Goal: Navigation & Orientation: Find specific page/section

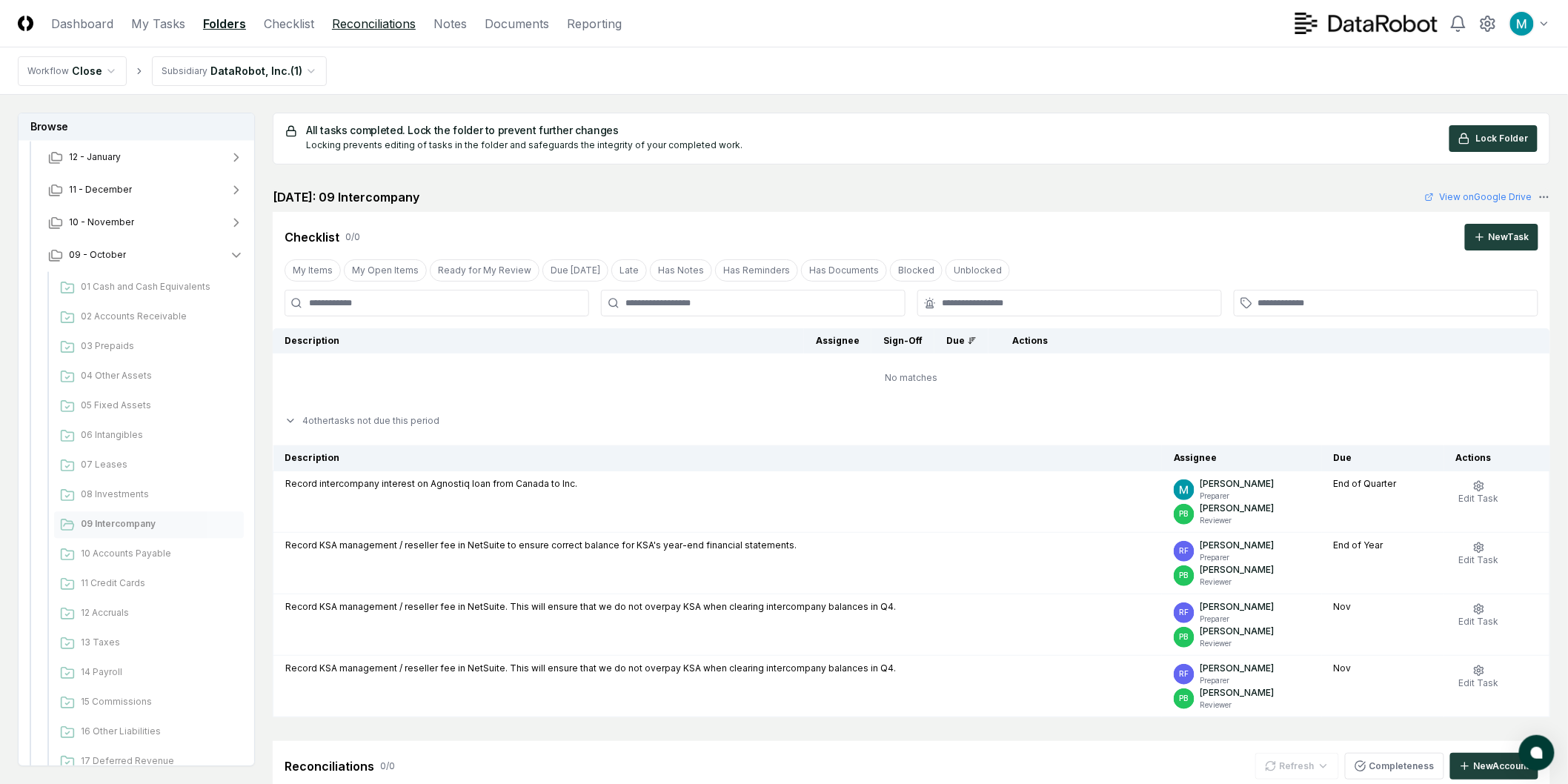
click at [343, 29] on link "Reconciliations" at bounding box center [374, 24] width 83 height 18
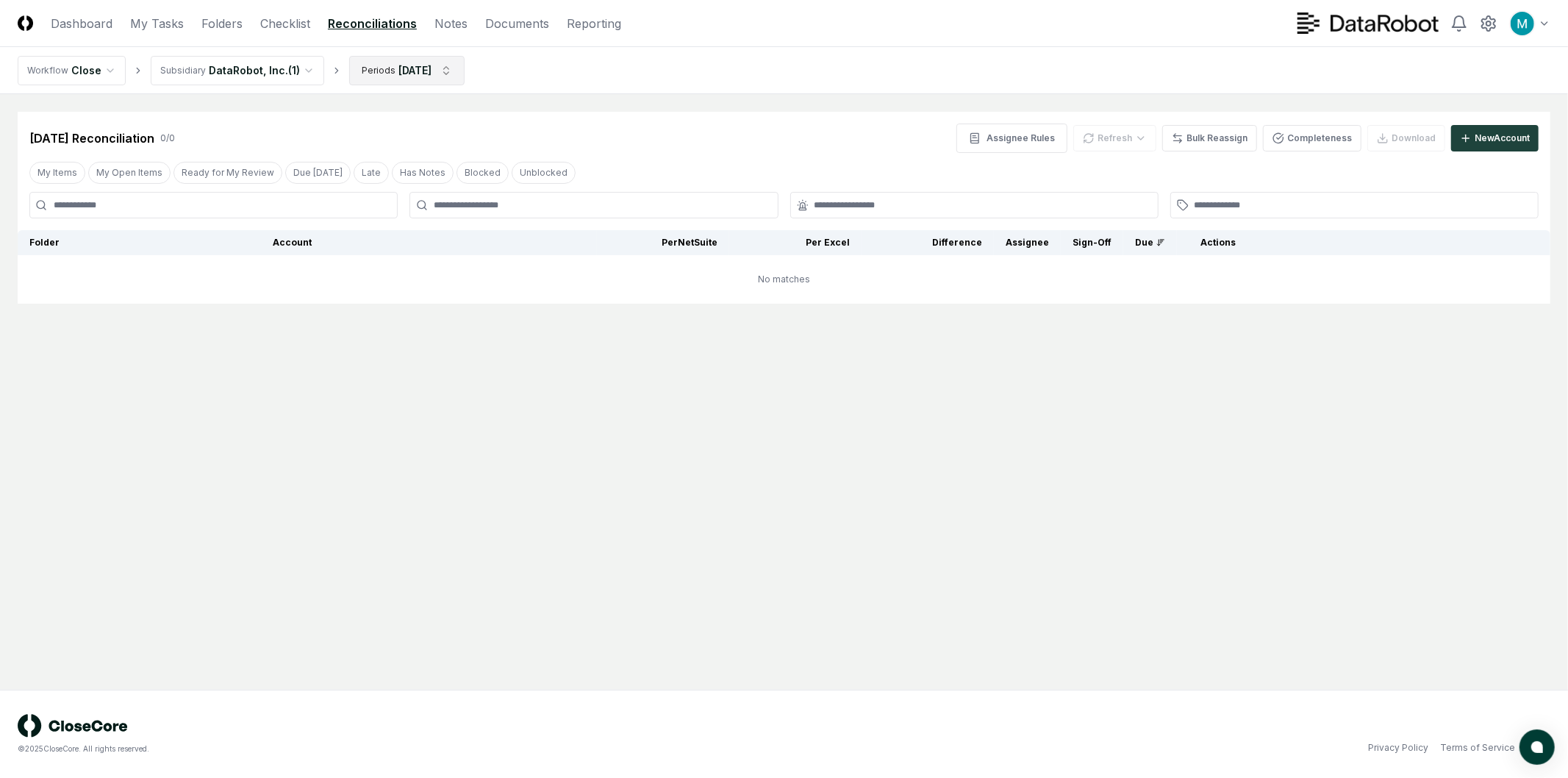
click at [407, 64] on html "CloseCore Dashboard My Tasks Folders Checklist Reconciliations Notes Documents …" at bounding box center [784, 389] width 1568 height 778
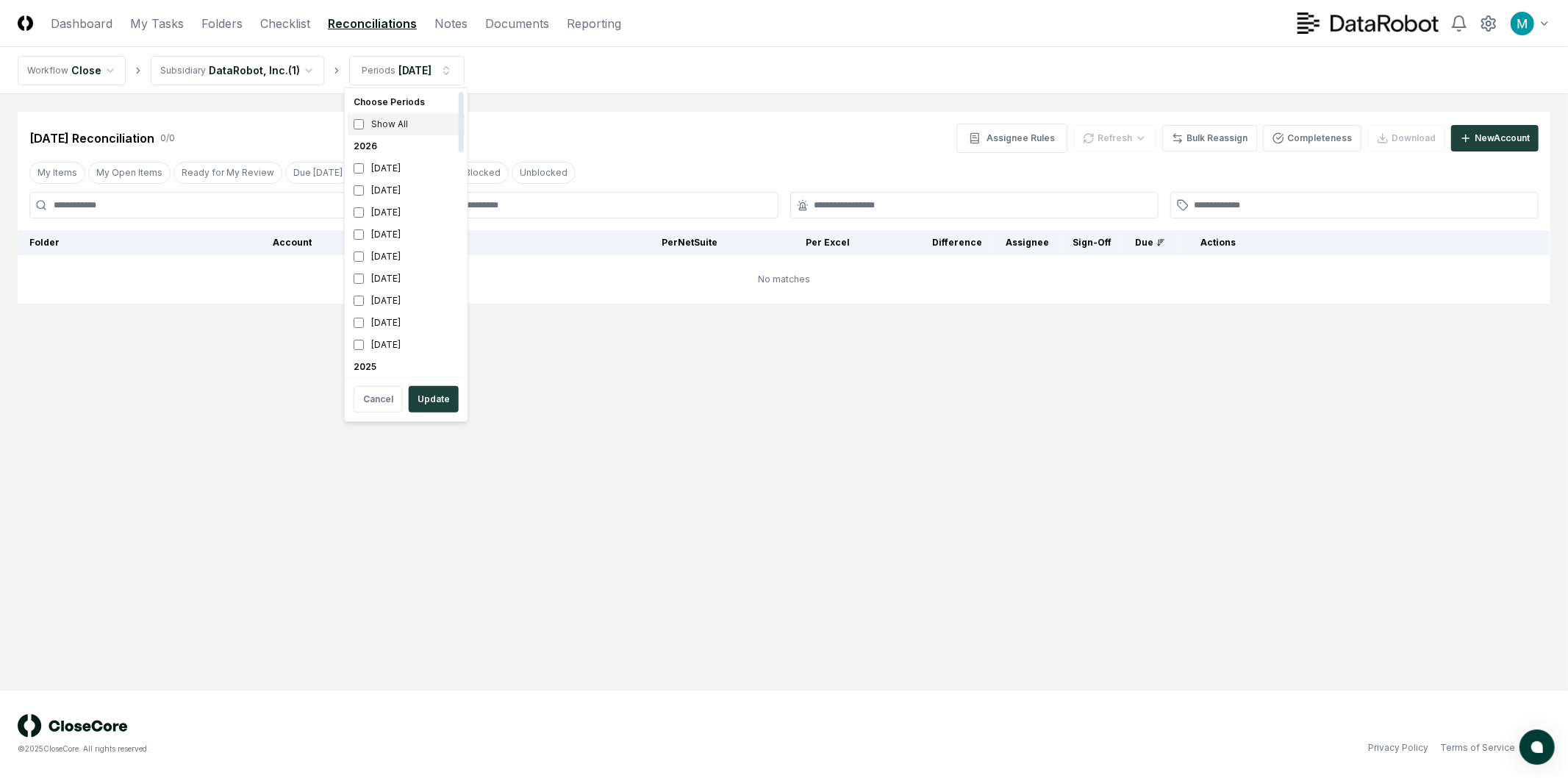
click at [372, 114] on div "Show All" at bounding box center [406, 124] width 117 height 22
click at [435, 402] on button "Update" at bounding box center [433, 400] width 50 height 26
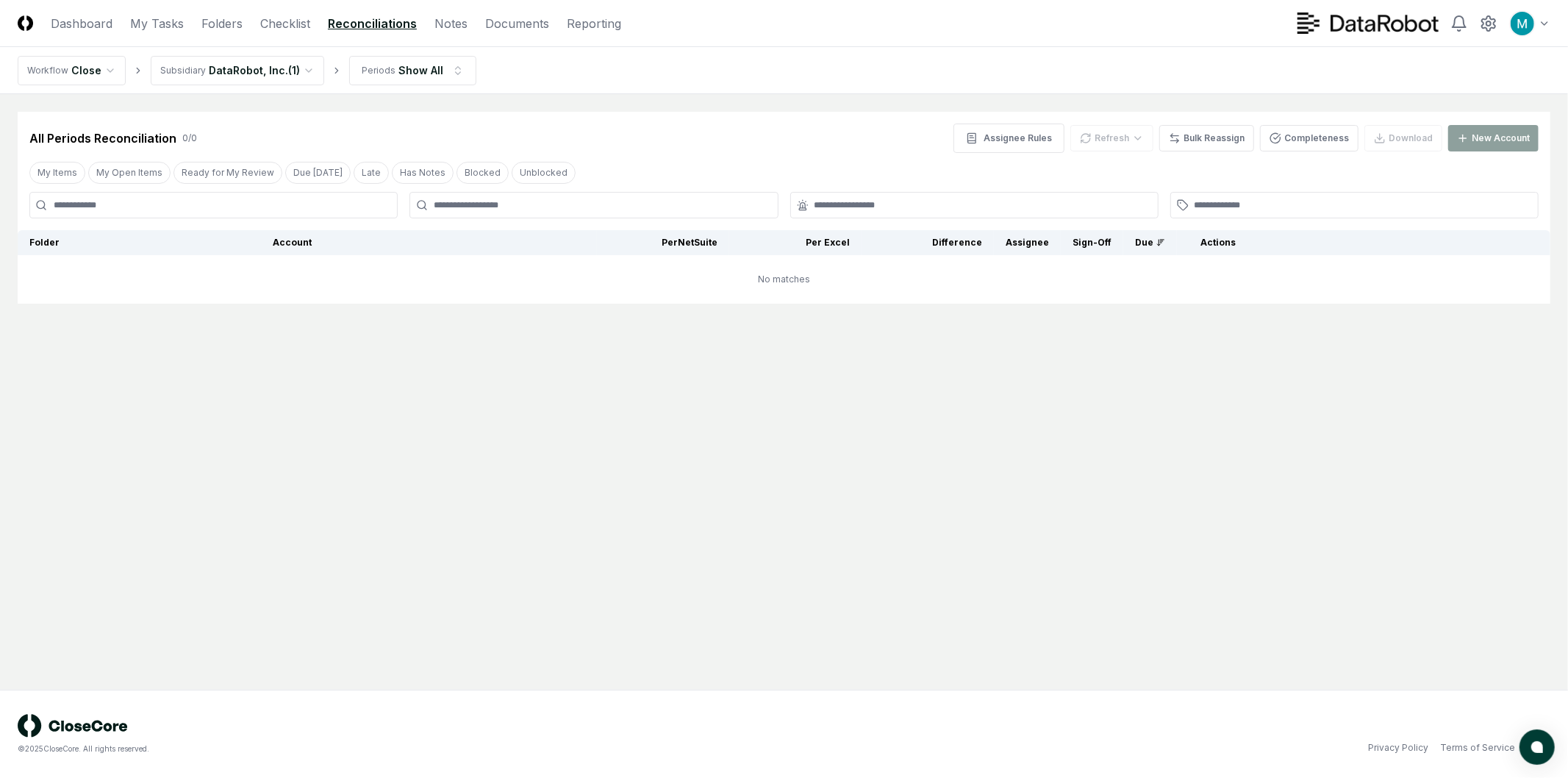
click at [259, 79] on html "CloseCore Dashboard My Tasks Folders Checklist Reconciliations Notes Documents …" at bounding box center [784, 389] width 1568 height 778
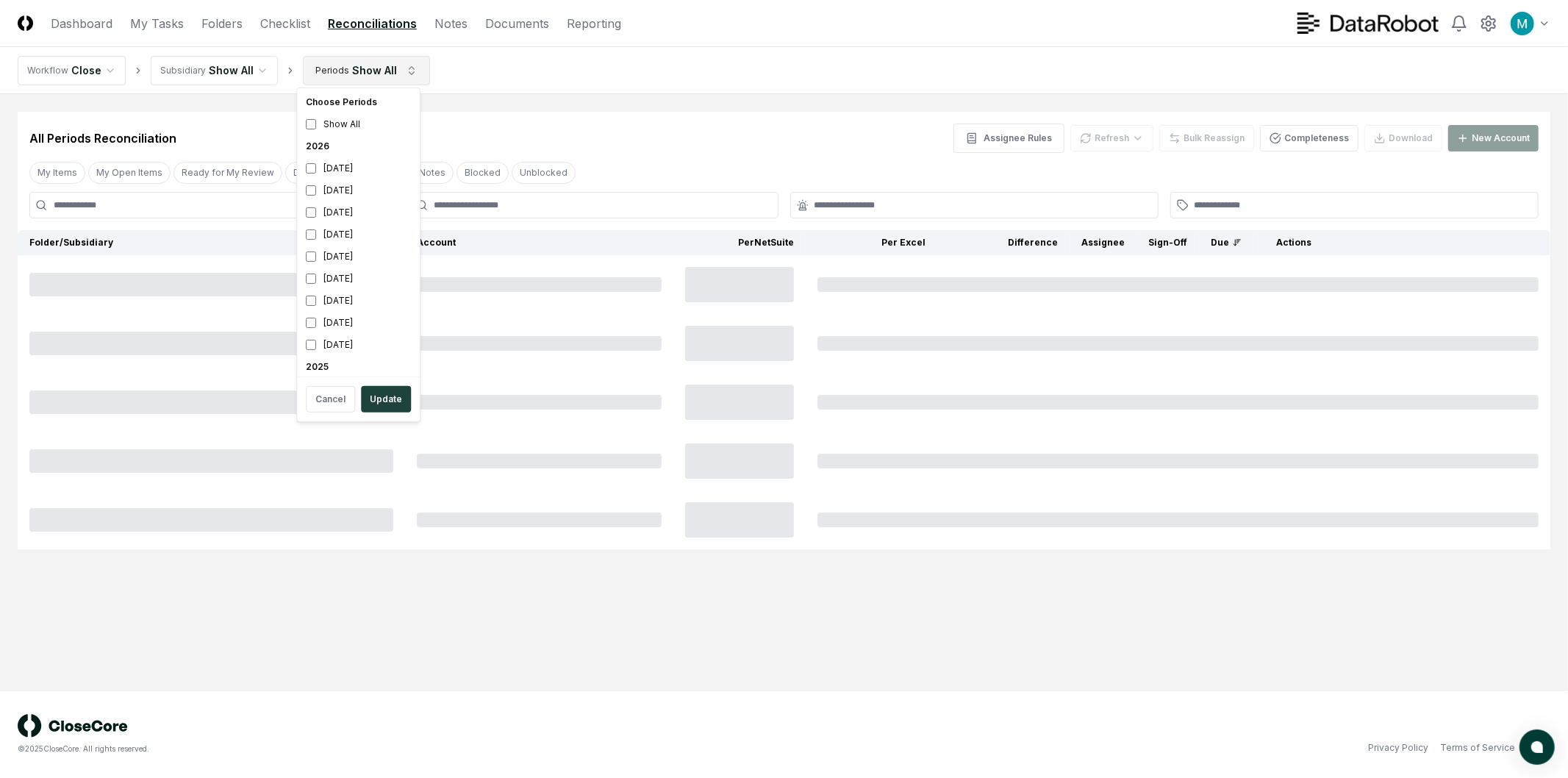
click at [395, 77] on html "CloseCore Dashboard My Tasks Folders Checklist Reconciliations Notes Documents …" at bounding box center [784, 389] width 1568 height 778
click at [311, 219] on div "[DATE]" at bounding box center [358, 212] width 117 height 22
click at [377, 408] on button "Update" at bounding box center [385, 400] width 50 height 26
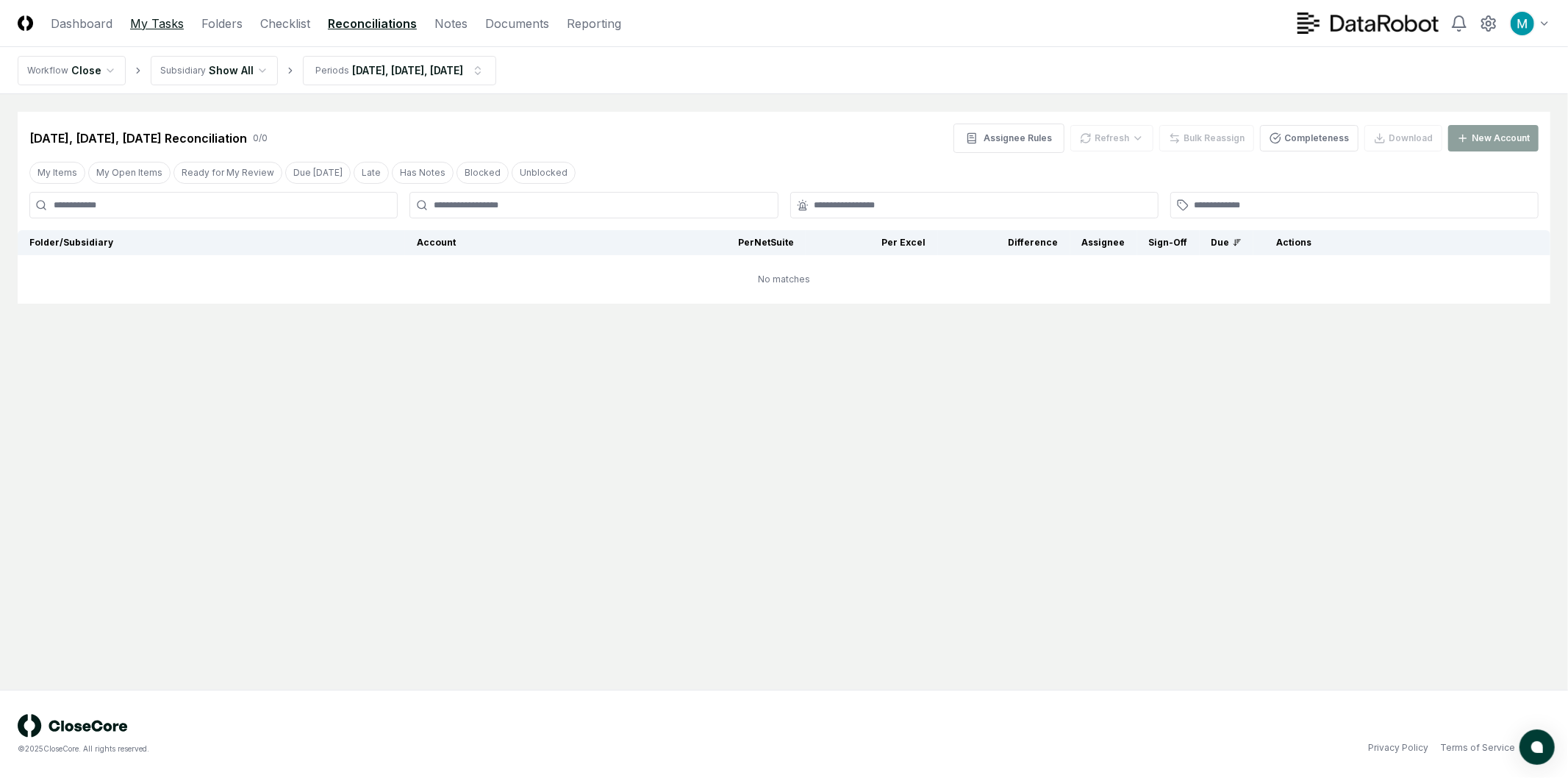
click at [138, 28] on link "My Tasks" at bounding box center [157, 24] width 54 height 18
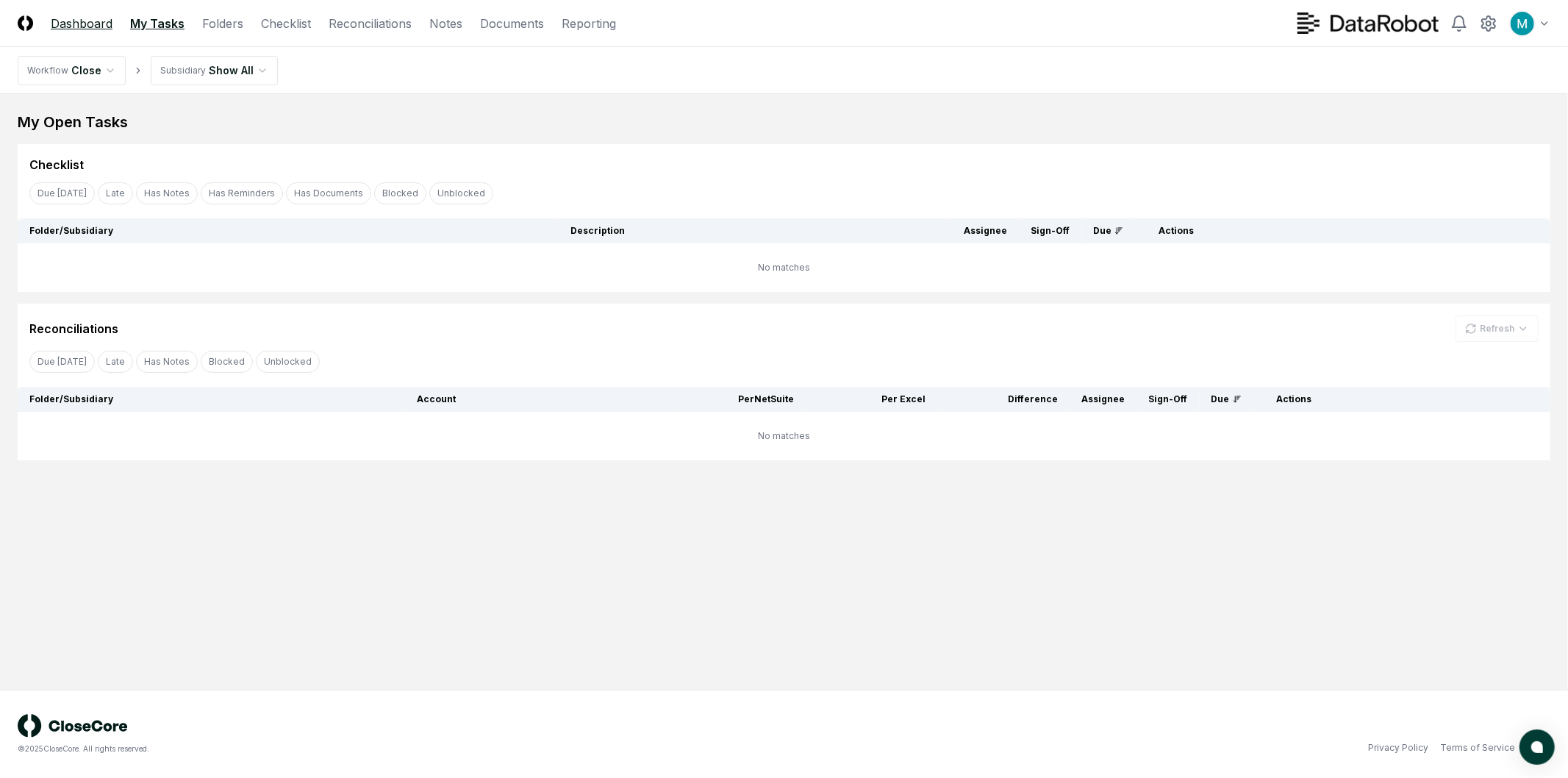
click at [97, 31] on link "Dashboard" at bounding box center [82, 24] width 62 height 18
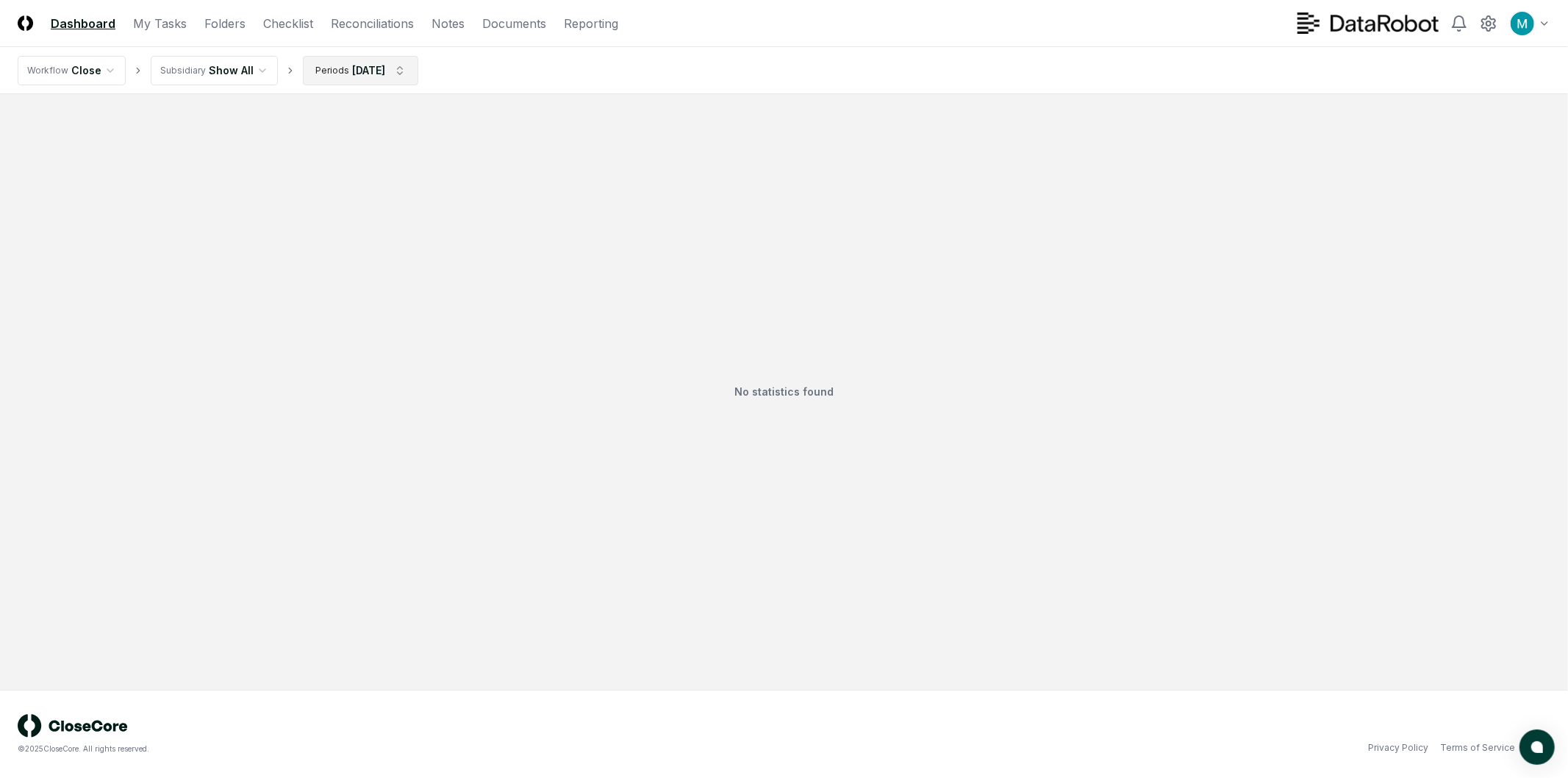
click at [366, 74] on html "CloseCore Dashboard My Tasks Folders Checklist Reconciliations Notes Documents …" at bounding box center [784, 389] width 1568 height 778
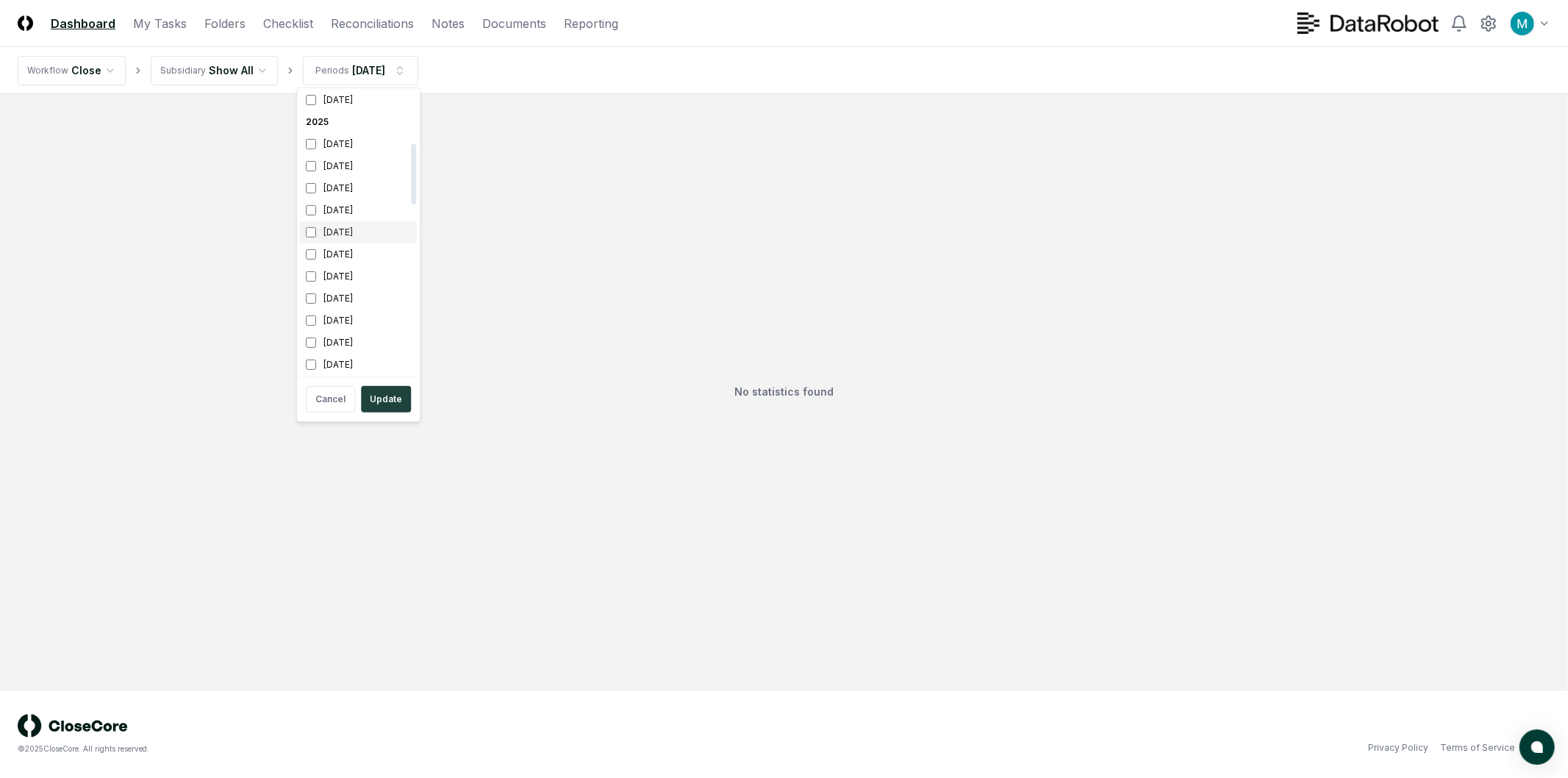
click at [337, 232] on div "[DATE]" at bounding box center [358, 231] width 117 height 22
click at [335, 177] on div "[DATE]" at bounding box center [358, 168] width 117 height 22
click at [335, 194] on div "[DATE]" at bounding box center [358, 190] width 117 height 22
click at [380, 397] on button "Update" at bounding box center [385, 400] width 50 height 26
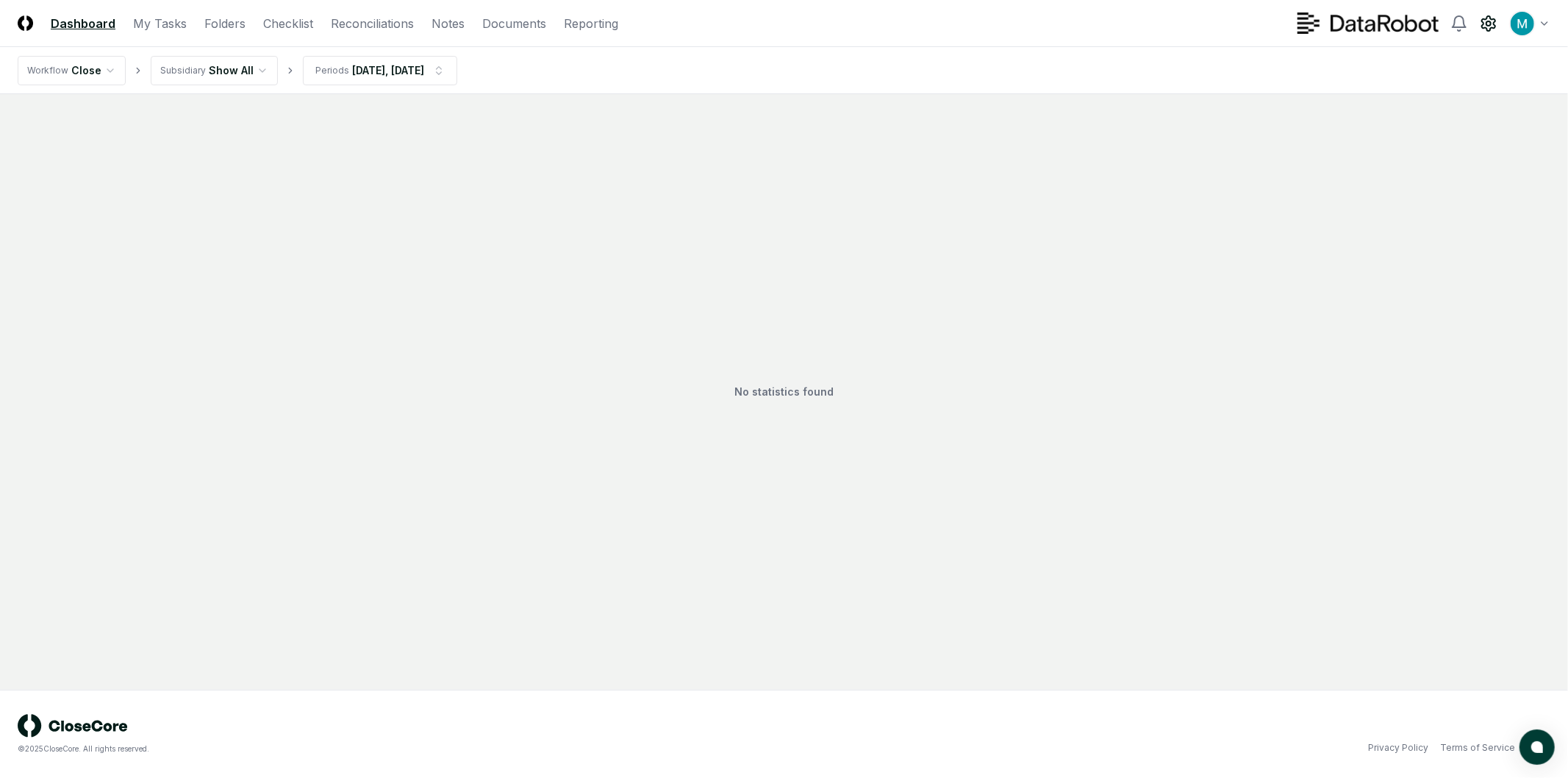
click at [1489, 22] on icon at bounding box center [1488, 24] width 18 height 18
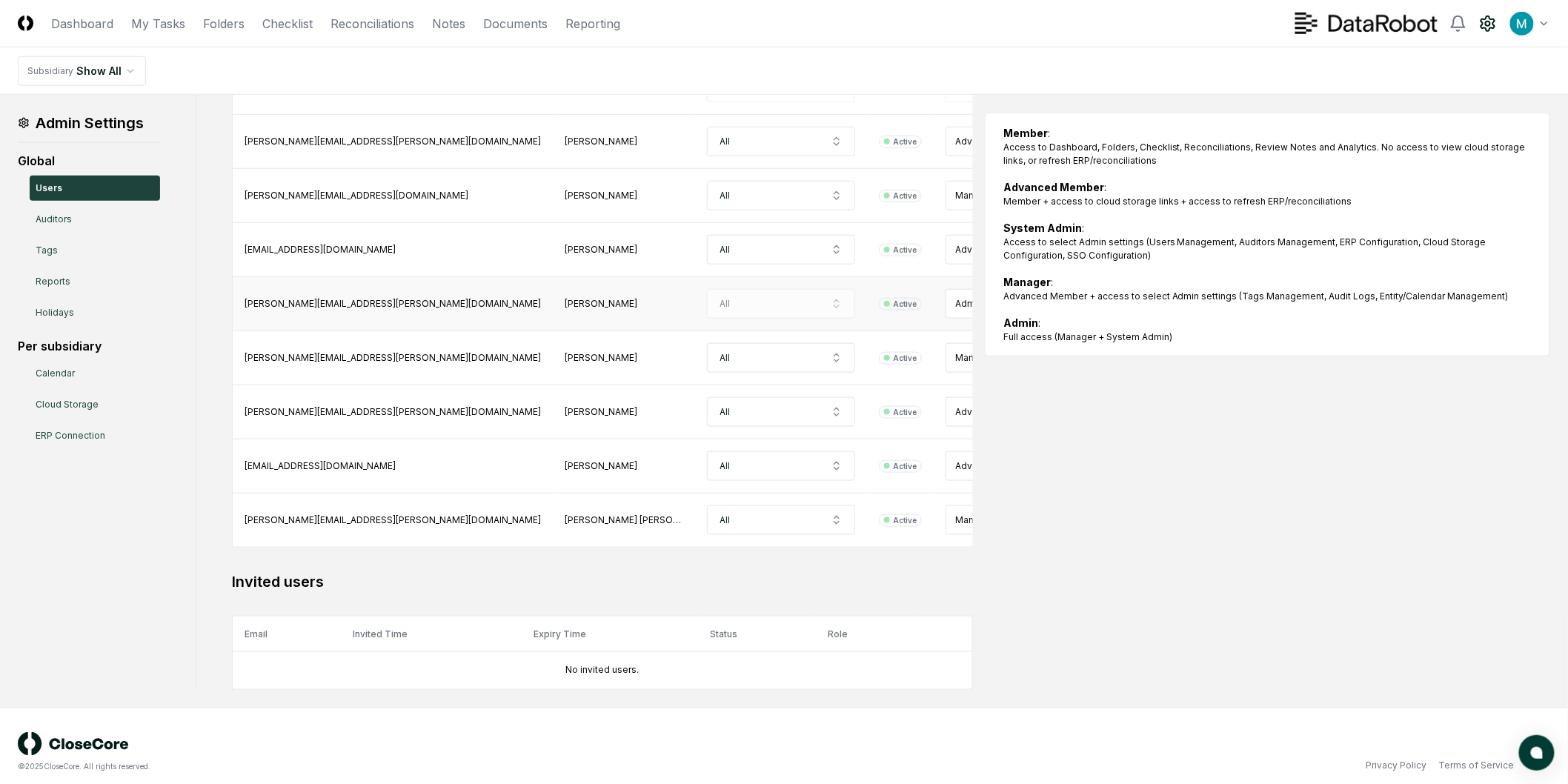
scroll to position [529, 0]
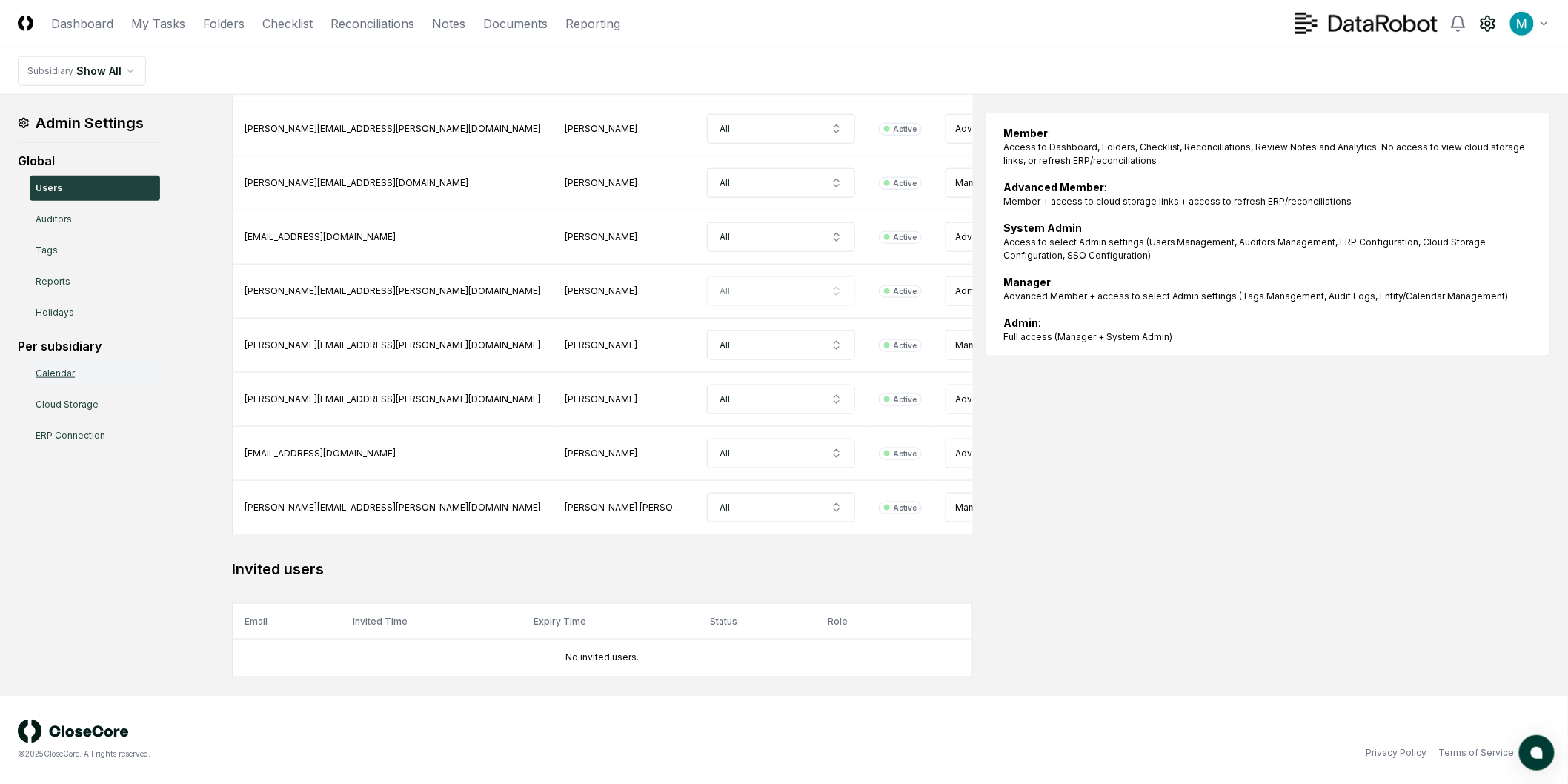
click at [84, 367] on link "Calendar" at bounding box center [94, 373] width 130 height 25
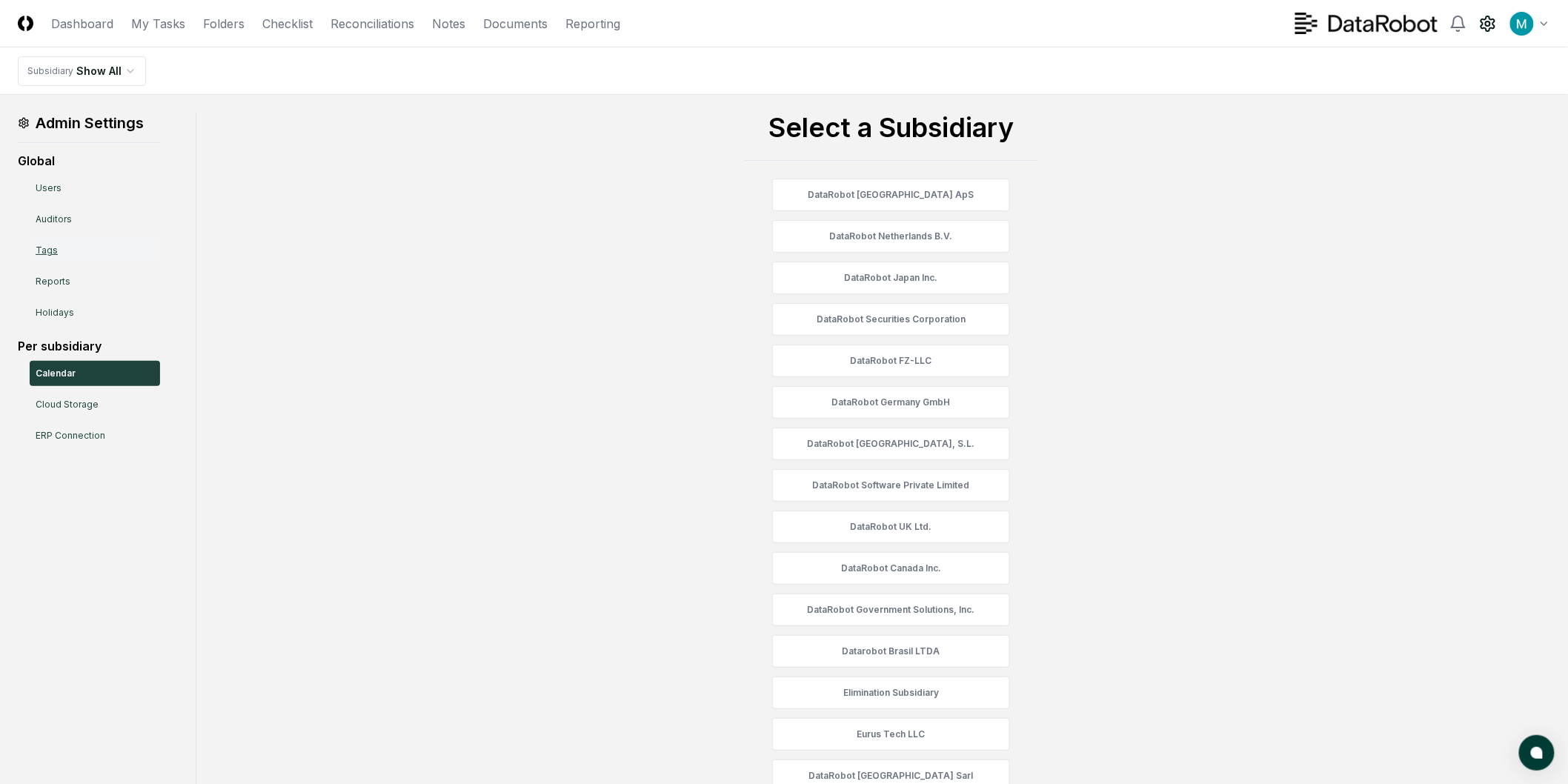
click at [58, 238] on link "Tags" at bounding box center [94, 250] width 130 height 25
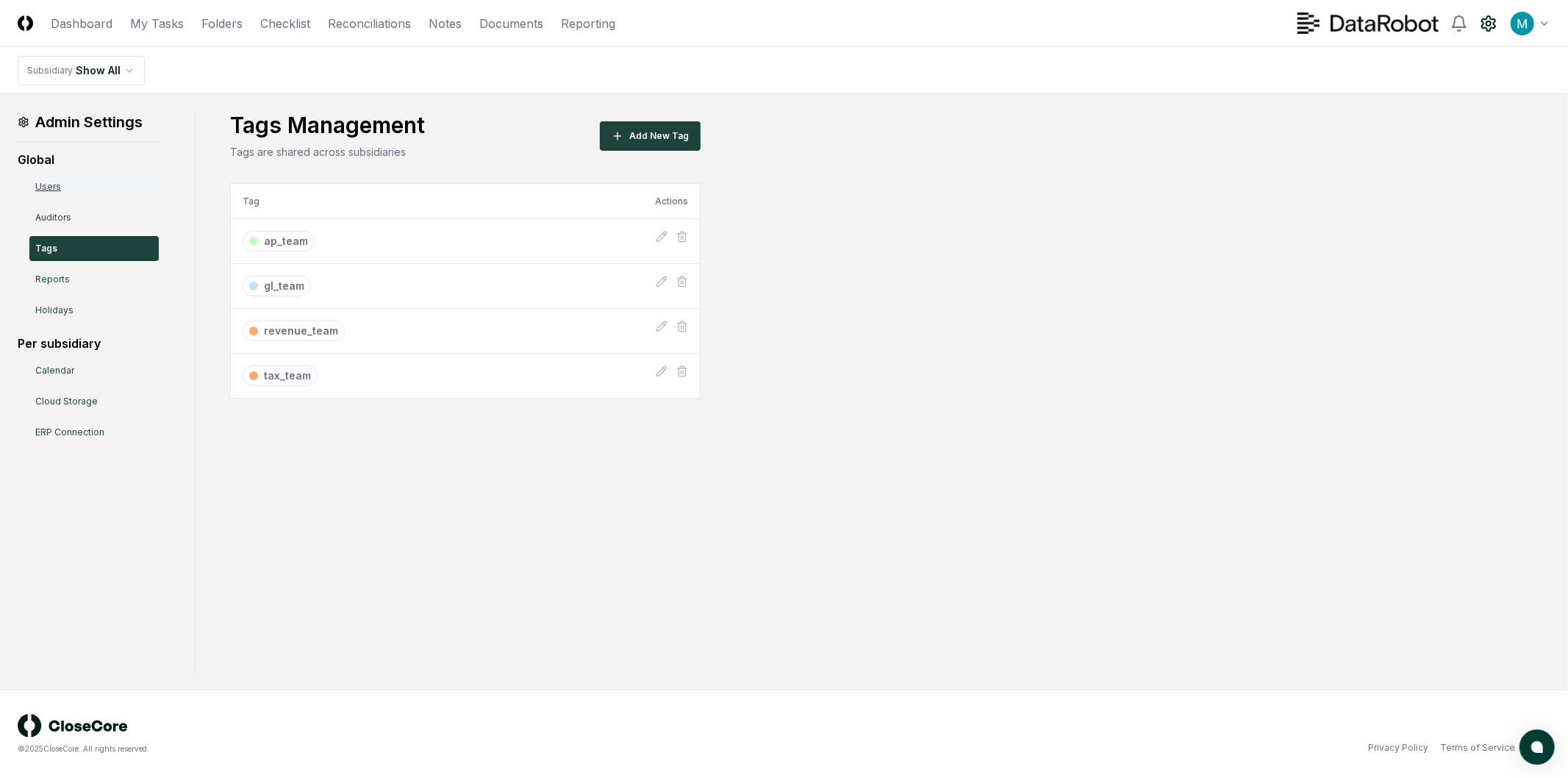
click at [105, 176] on link "Users" at bounding box center [93, 187] width 129 height 25
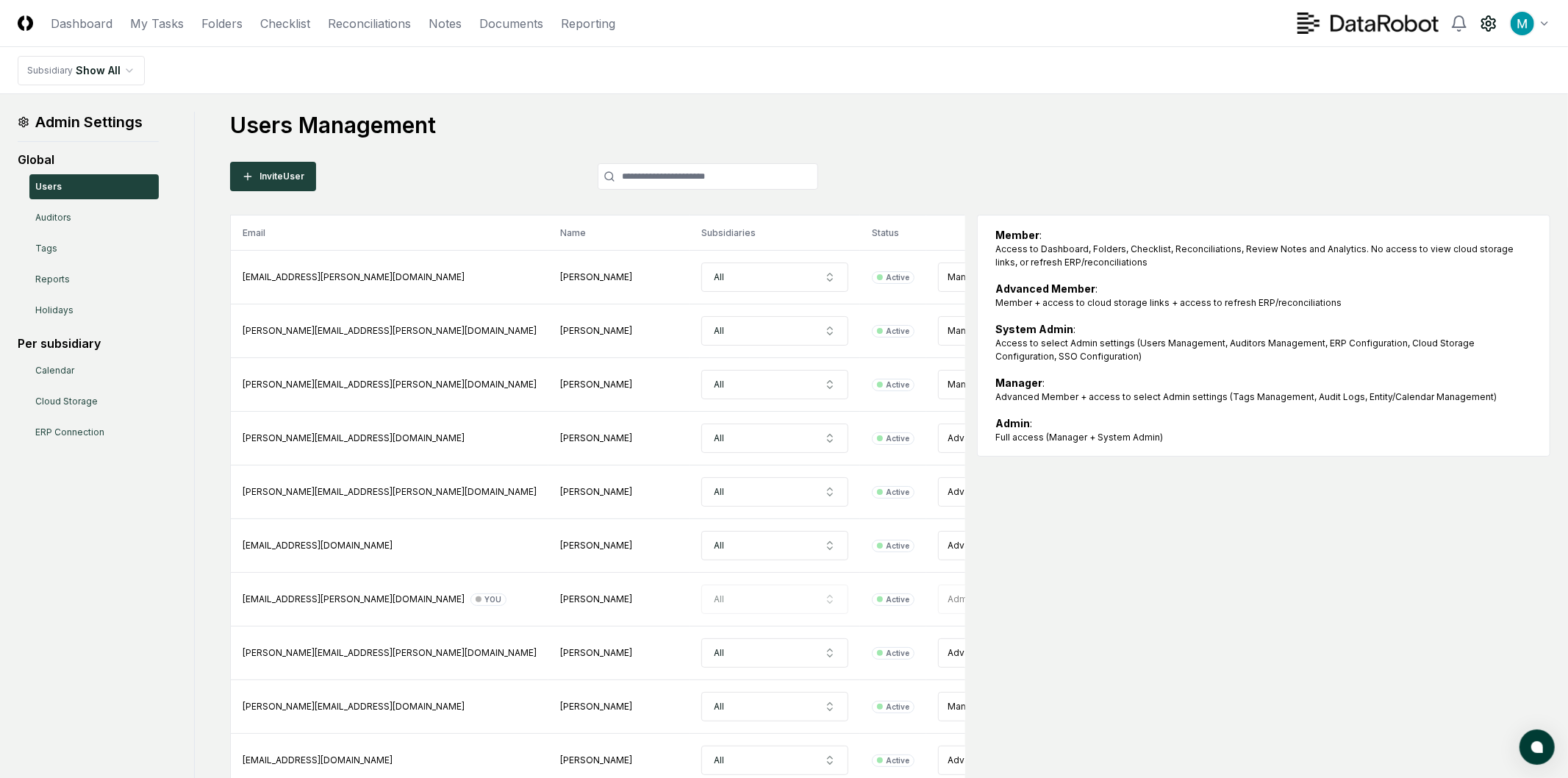
click at [1531, 20] on html "CloseCore Dashboard My Tasks Folders Checklist Reconciliations Notes Documents …" at bounding box center [784, 651] width 1568 height 1303
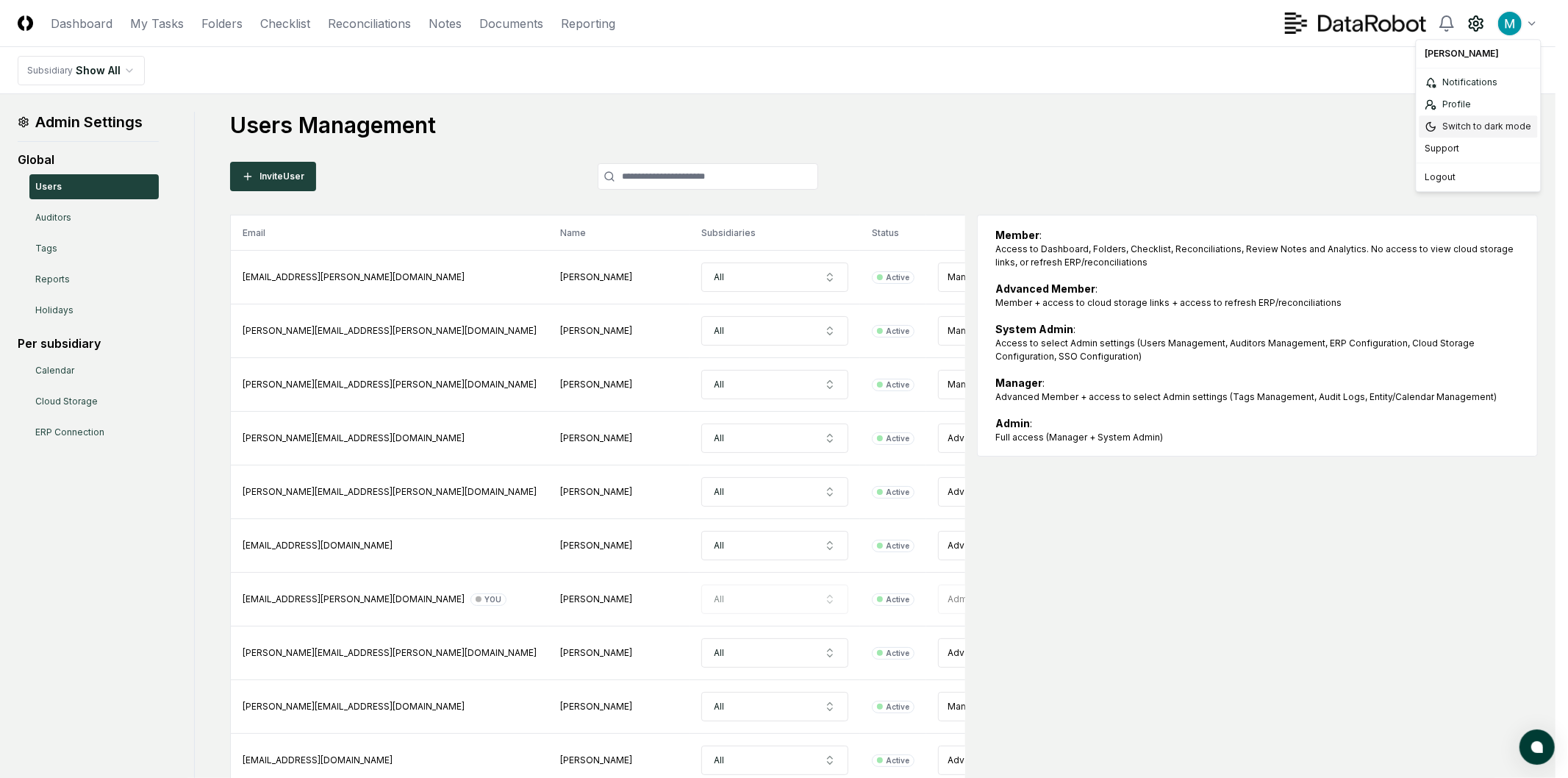
click at [1479, 123] on div "Switch to dark mode" at bounding box center [1478, 126] width 118 height 22
